Goal: Information Seeking & Learning: Find contact information

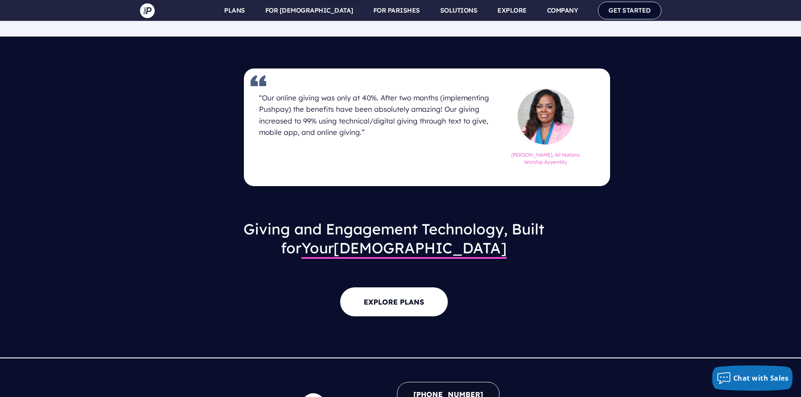
scroll to position [1053, 0]
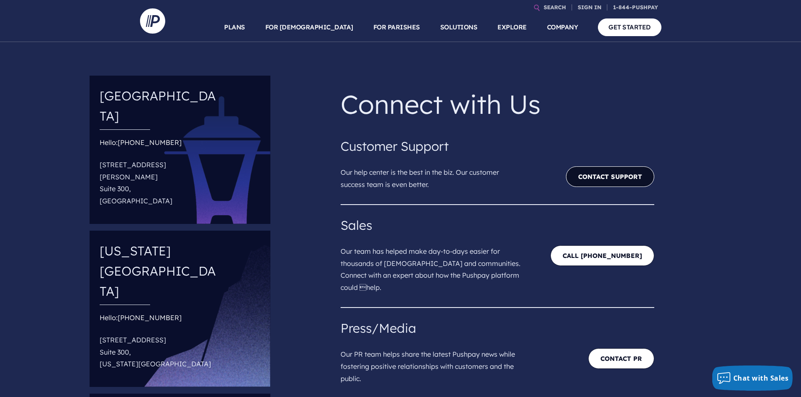
click at [605, 184] on link "Contact Support" at bounding box center [610, 177] width 88 height 21
click at [591, 184] on link "Contact Support" at bounding box center [610, 177] width 88 height 21
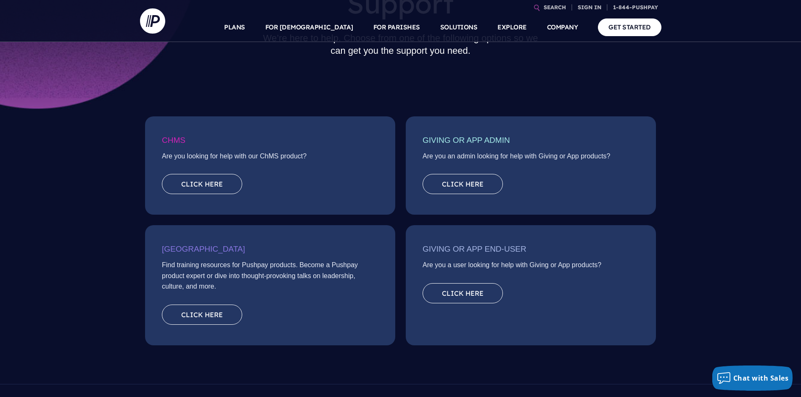
scroll to position [84, 0]
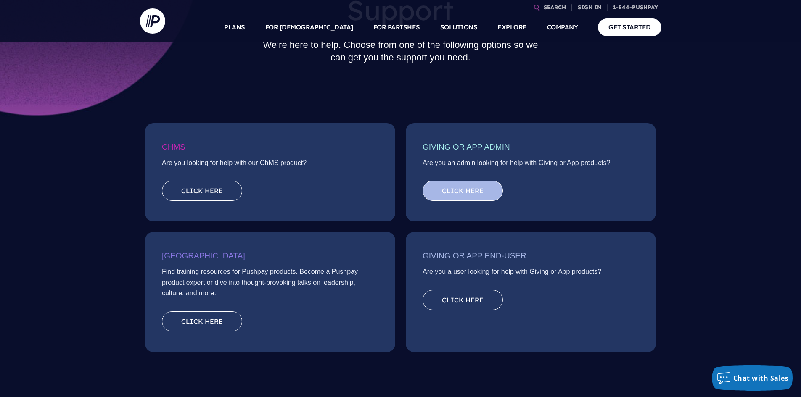
click at [468, 193] on link "Click here" at bounding box center [463, 191] width 80 height 20
